Goal: Information Seeking & Learning: Learn about a topic

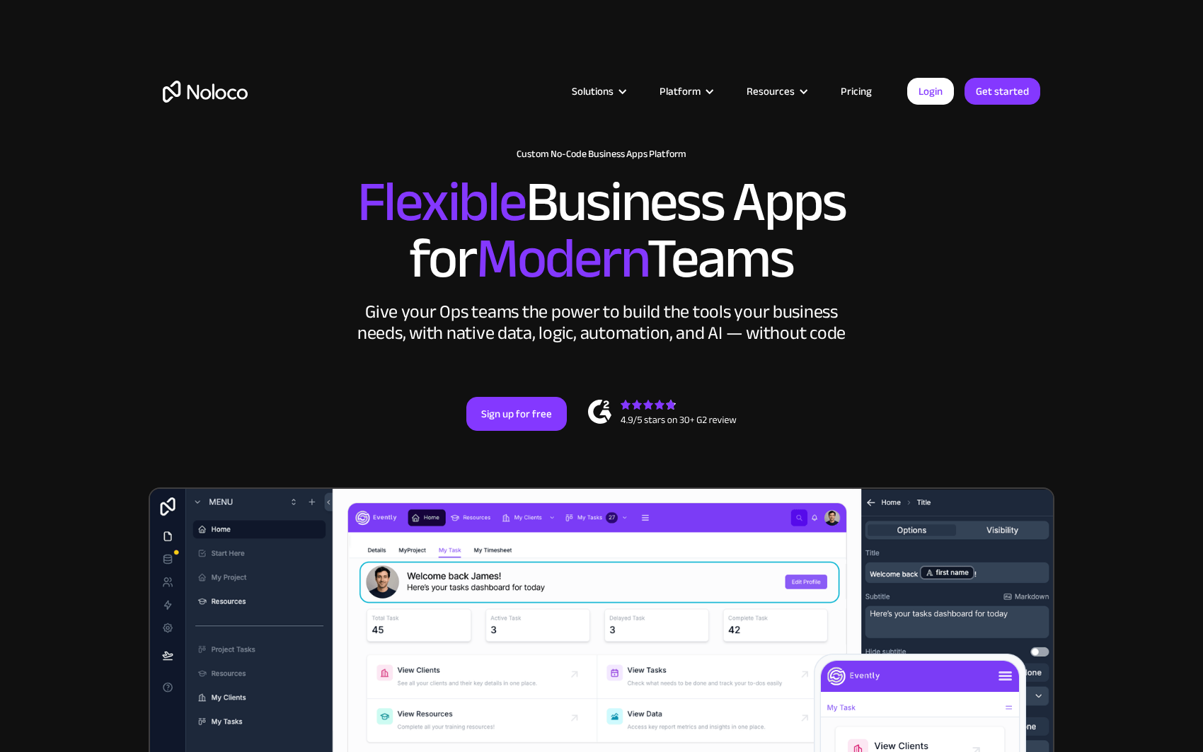
click at [864, 90] on link "Pricing" at bounding box center [856, 91] width 67 height 18
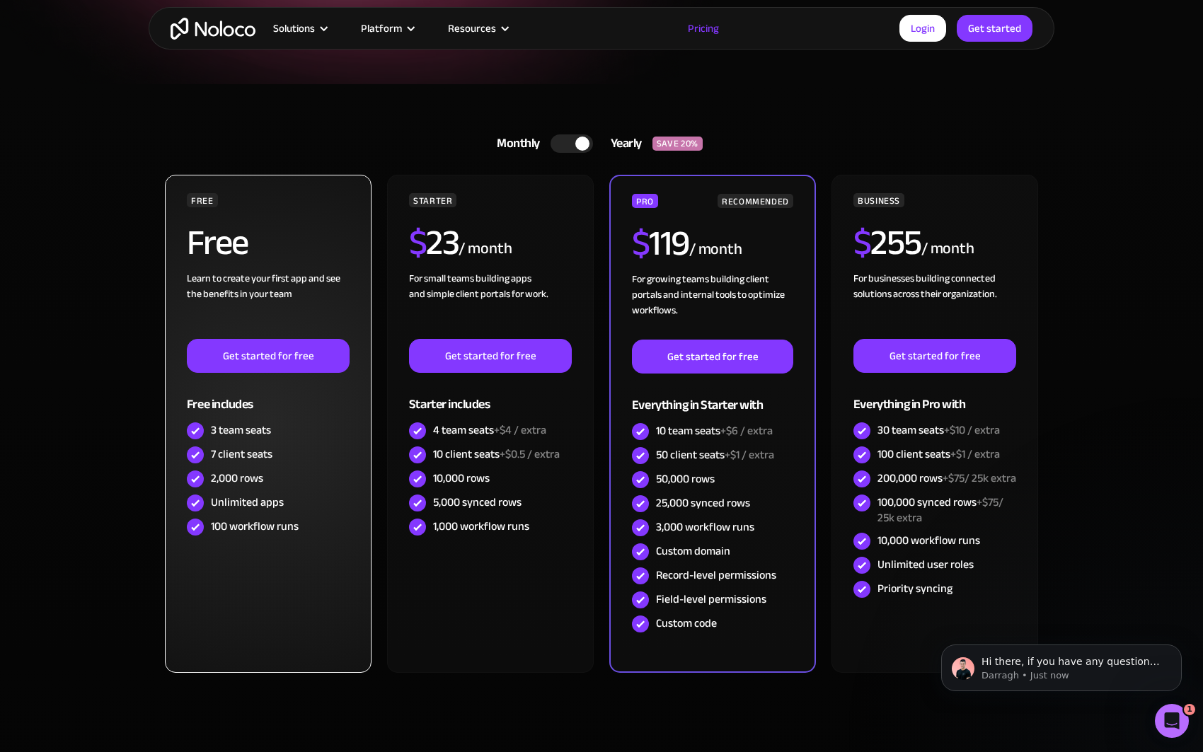
scroll to position [294, 0]
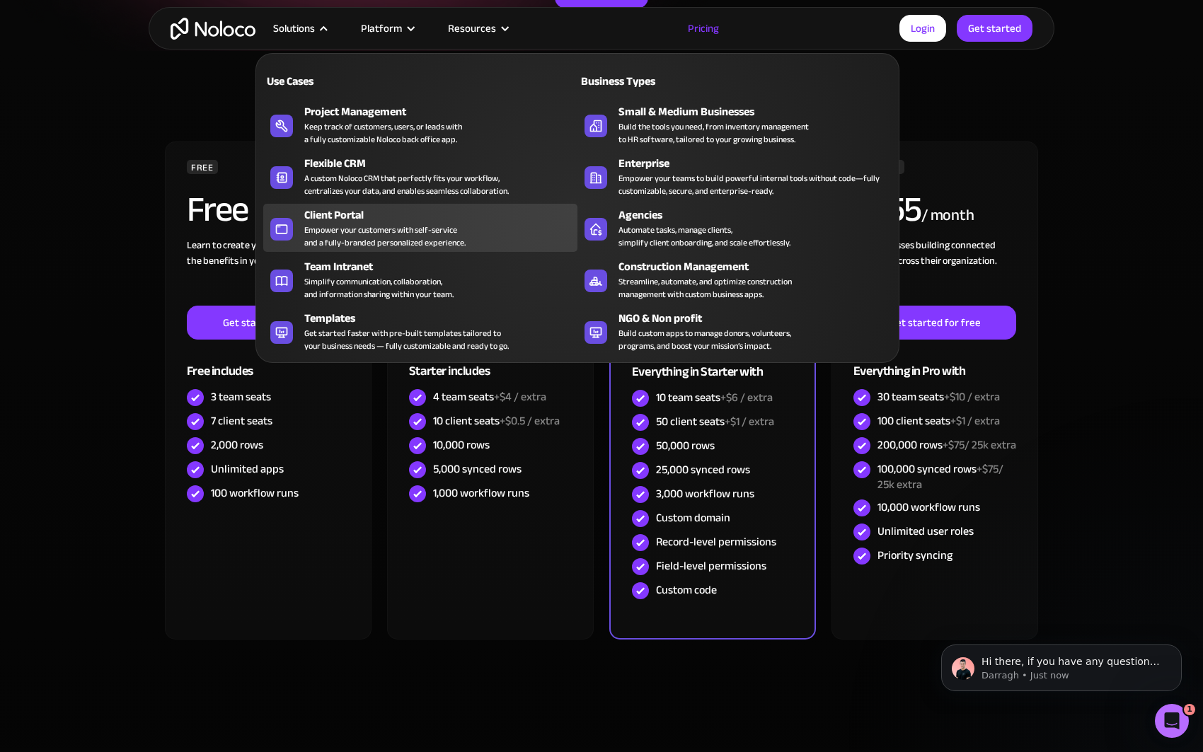
click at [333, 231] on div "Empower your customers with self-service and a fully-branded personalized exper…" at bounding box center [384, 236] width 161 height 25
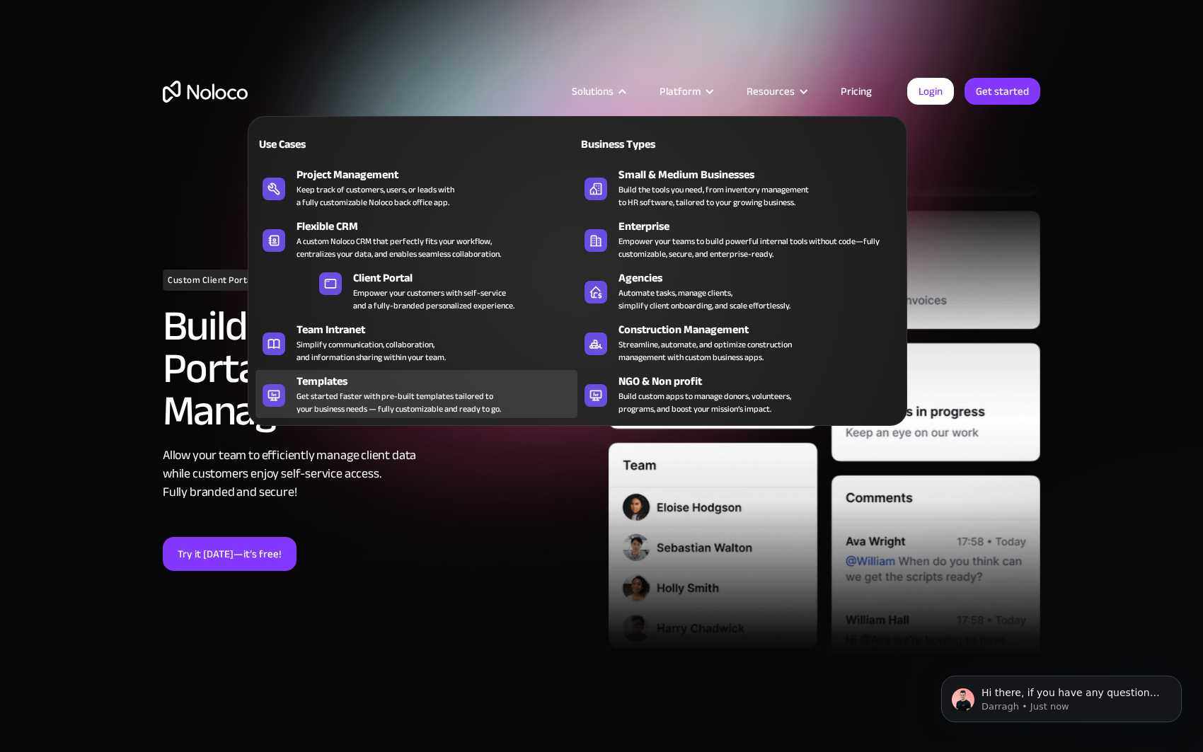
click at [387, 396] on div "Get started faster with pre-built templates tailored to your business needs — f…" at bounding box center [399, 402] width 205 height 25
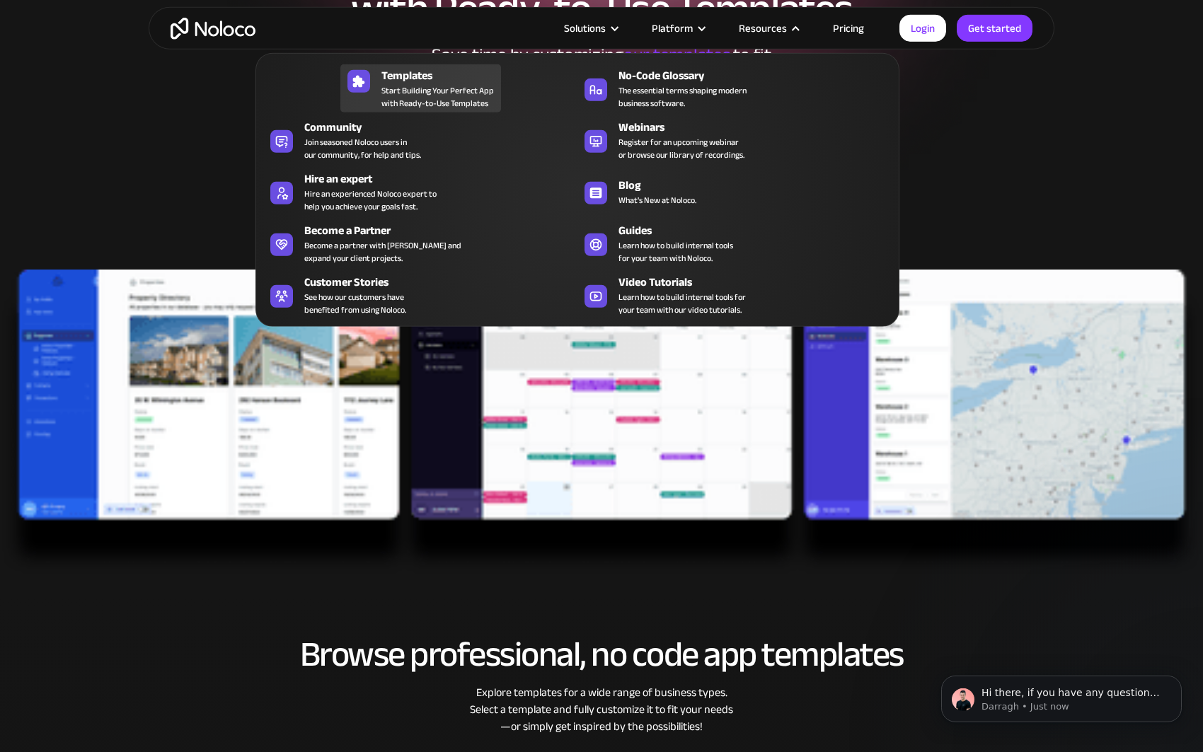
scroll to position [238, 0]
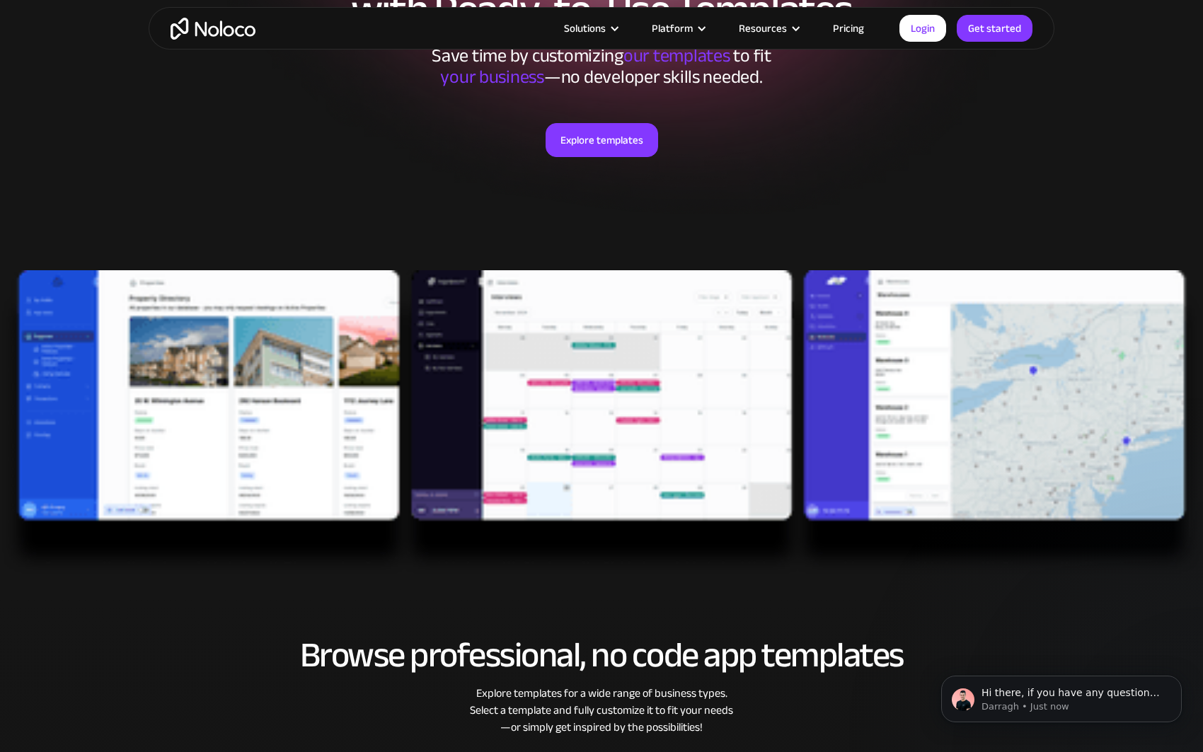
click at [862, 25] on link "Pricing" at bounding box center [848, 28] width 67 height 18
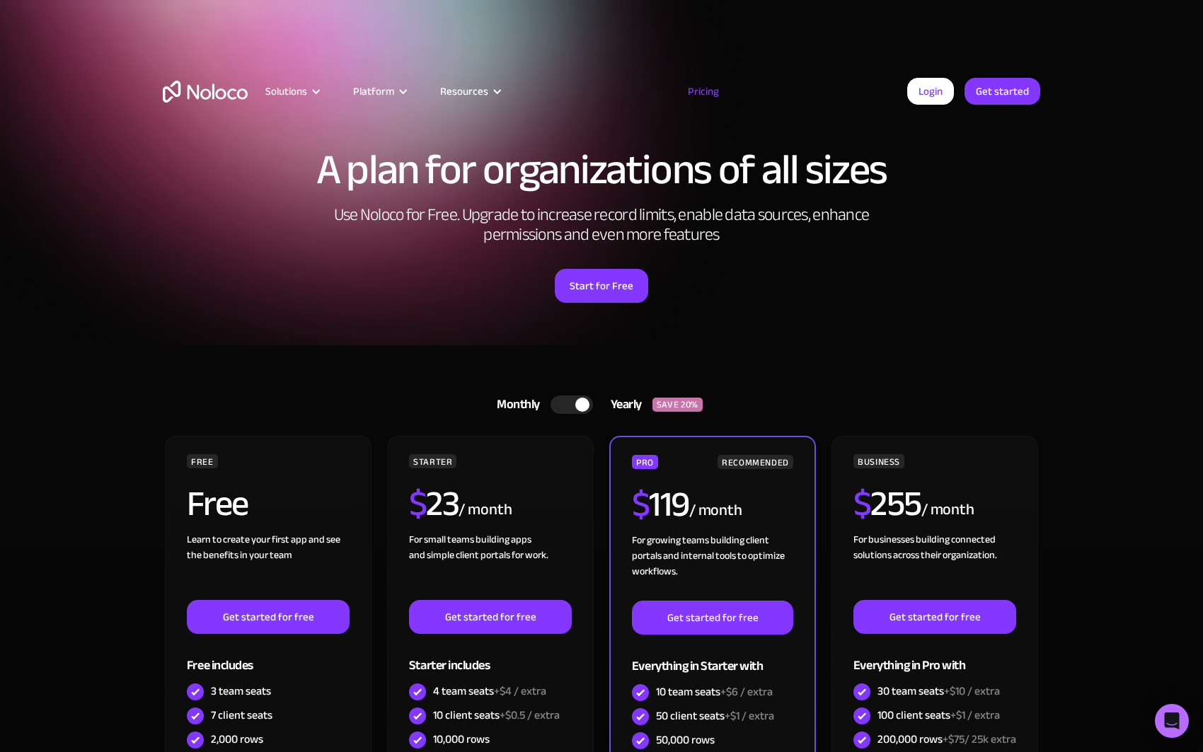
click at [574, 403] on div at bounding box center [572, 405] width 42 height 18
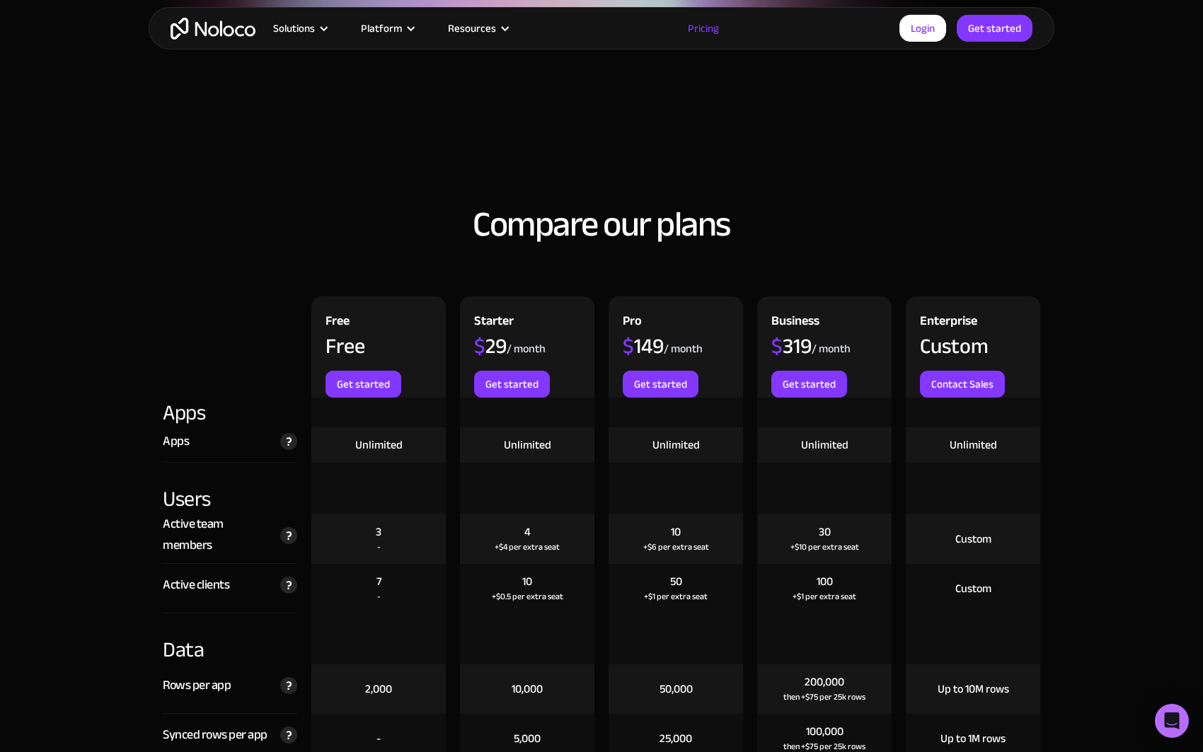
scroll to position [1348, 0]
